Goal: Task Accomplishment & Management: Manage account settings

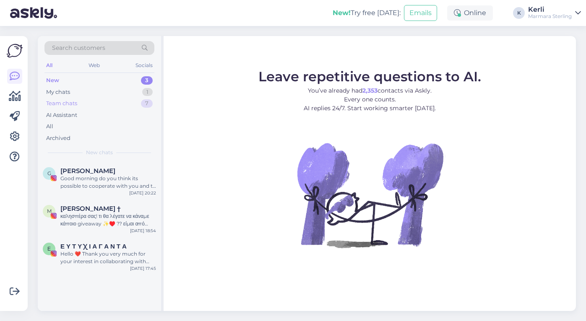
click at [93, 100] on div "Team chats 7" at bounding box center [99, 104] width 110 height 12
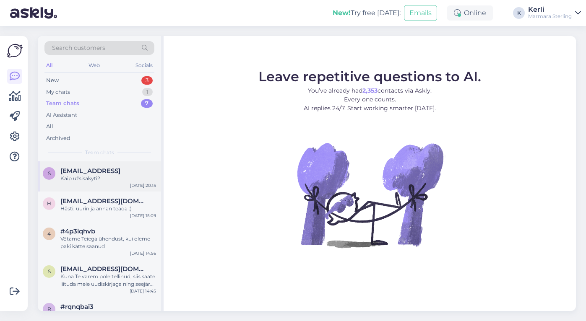
click at [102, 181] on div "Kaip užsisakyti?" at bounding box center [108, 179] width 96 height 8
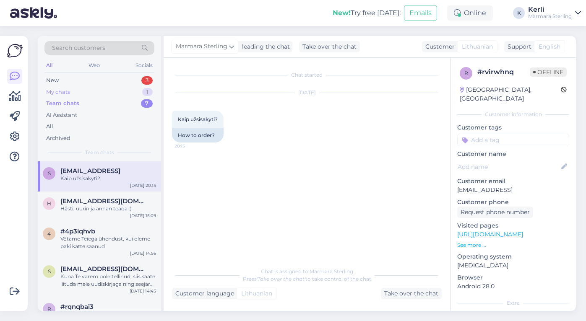
click at [59, 90] on div "My chats" at bounding box center [58, 92] width 24 height 8
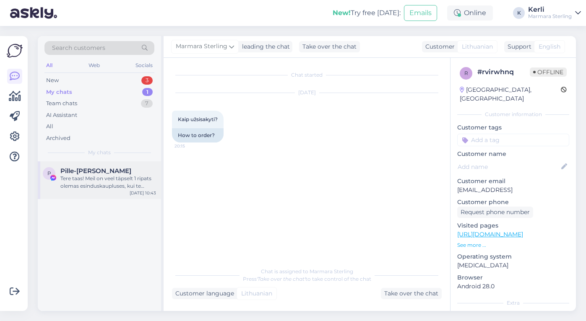
click at [92, 166] on div "P Pille-Riin Meikop Tere taas! Meil on veel täpselt 1 ripats olemas esinduskaup…" at bounding box center [99, 181] width 123 height 38
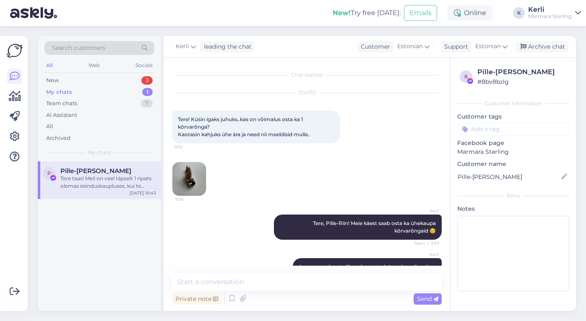
scroll to position [335, 0]
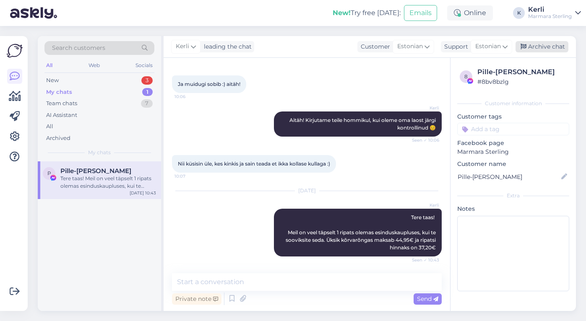
click at [532, 44] on div "Archive chat" at bounding box center [542, 46] width 53 height 11
